Goal: Navigation & Orientation: Find specific page/section

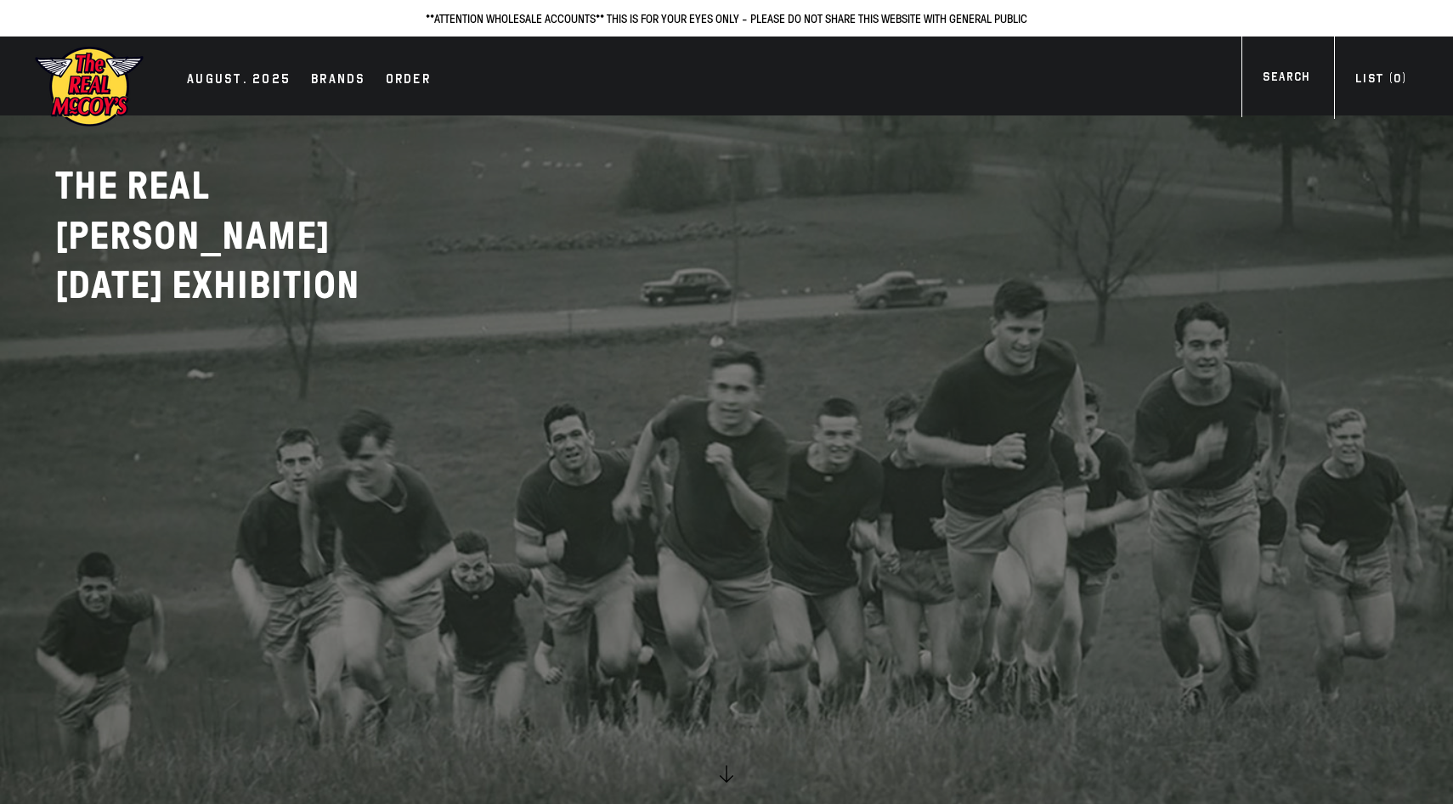
click at [224, 68] on ul "AUGUST. 2025 Brands Order More" at bounding box center [308, 80] width 261 height 25
click at [224, 69] on div "AUGUST. 2025" at bounding box center [239, 81] width 104 height 24
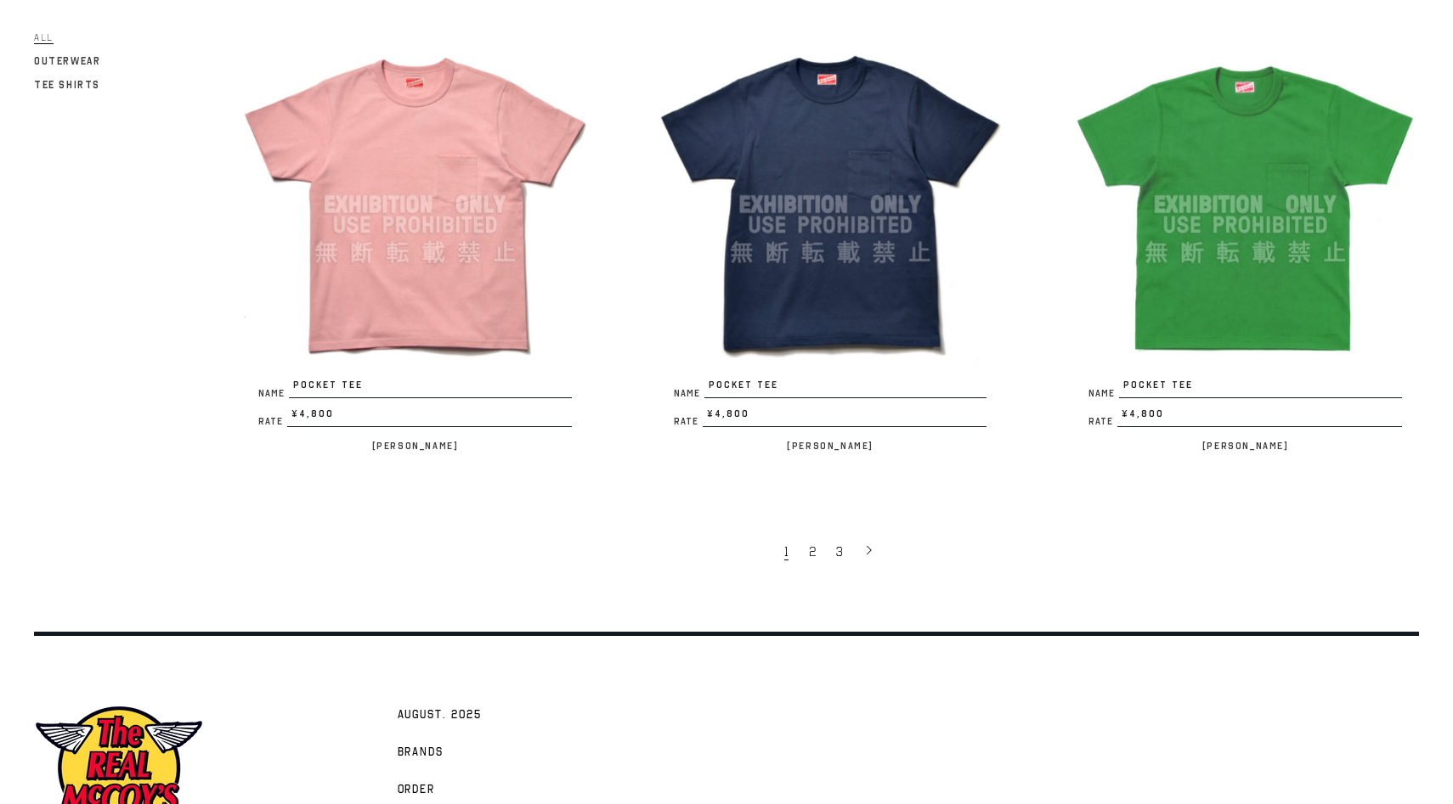
scroll to position [3610, 0]
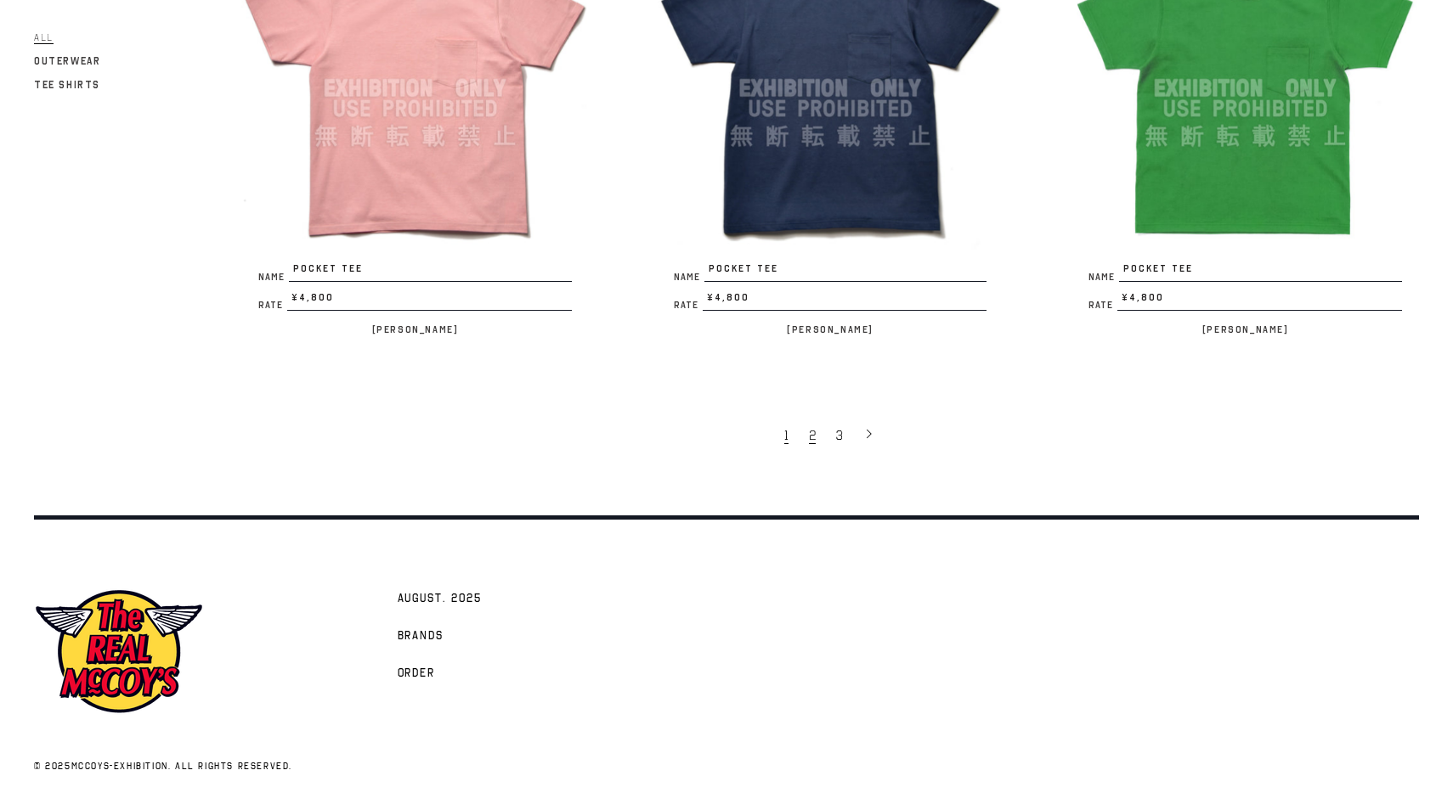
click at [809, 431] on span "2" at bounding box center [812, 435] width 7 height 17
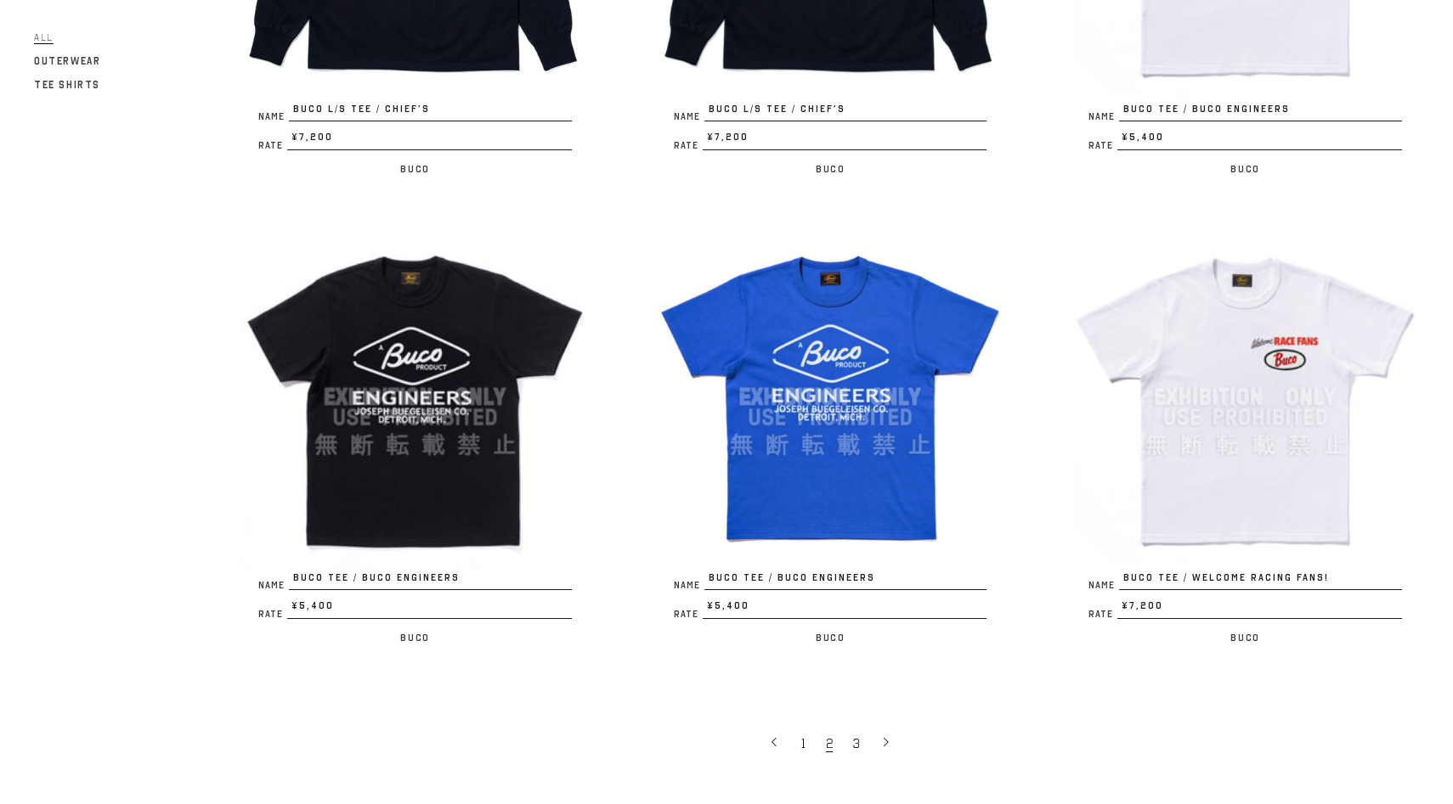
scroll to position [3610, 0]
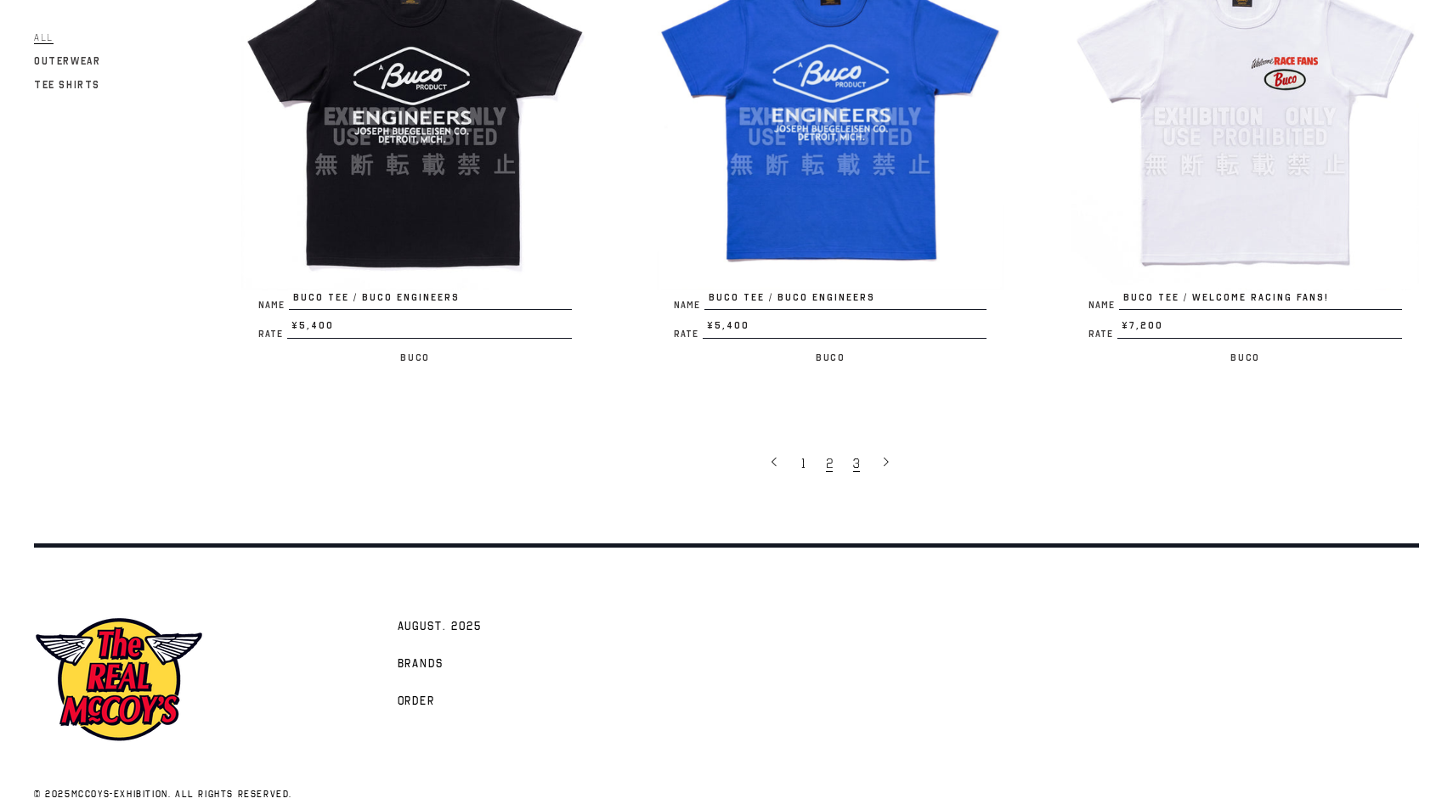
click at [853, 455] on span "3" at bounding box center [856, 463] width 7 height 17
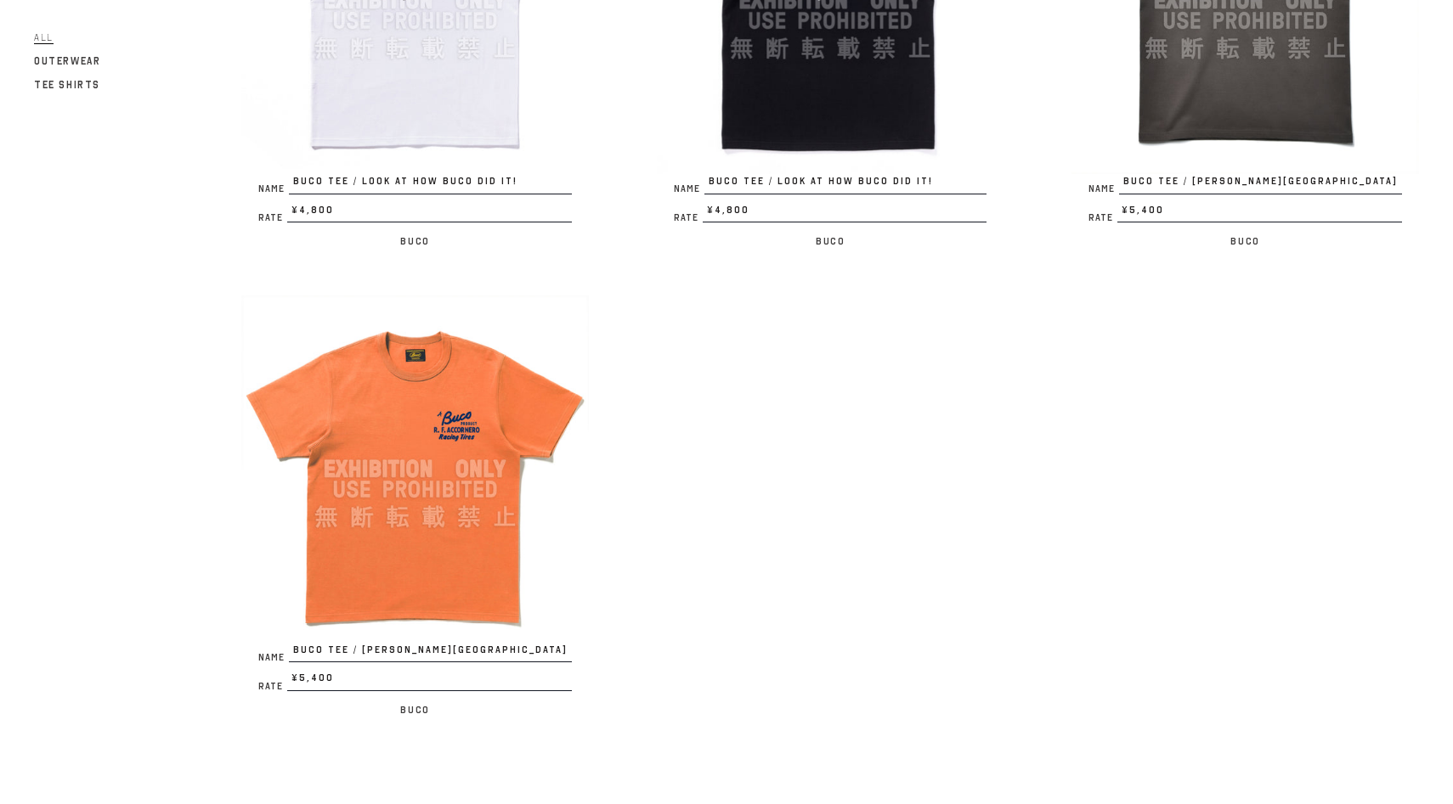
scroll to position [889, 0]
